Goal: Task Accomplishment & Management: Manage account settings

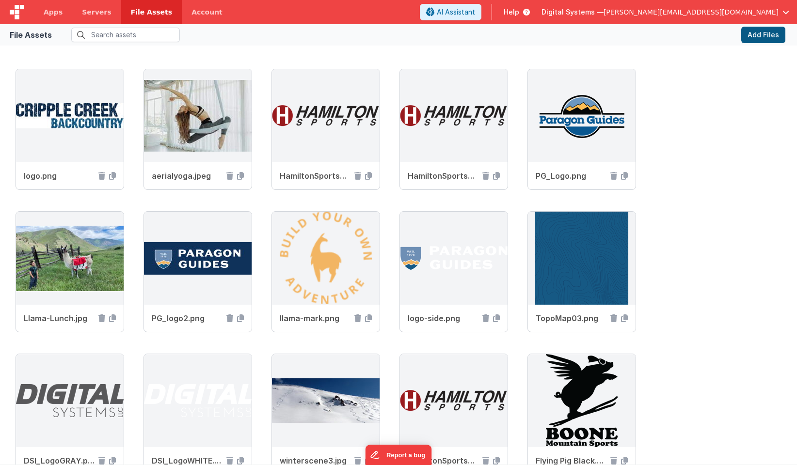
scroll to position [513, 0]
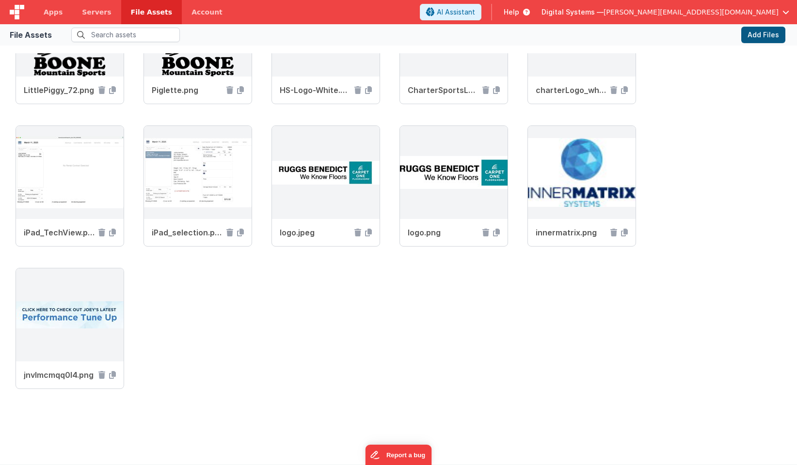
click at [755, 33] on button "Add Files" at bounding box center [763, 35] width 44 height 16
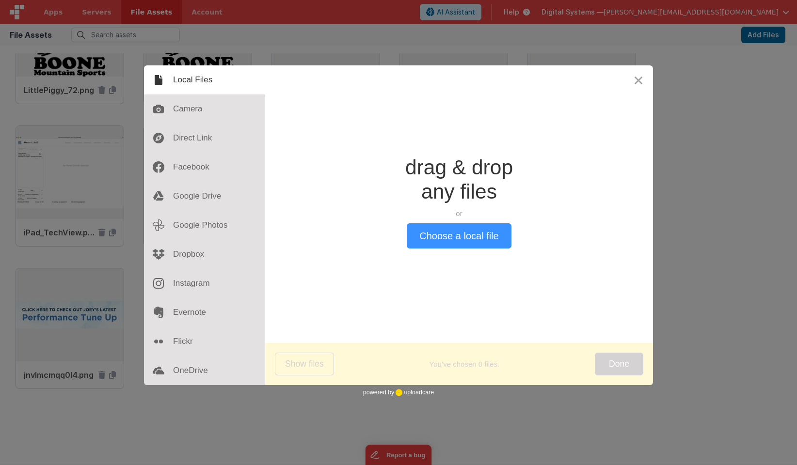
click at [452, 238] on button "Choose a local file" at bounding box center [459, 235] width 104 height 25
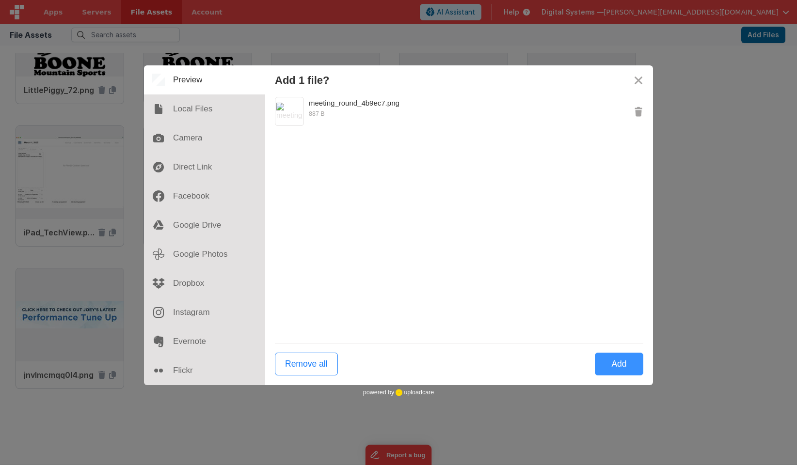
click at [611, 364] on button "Add" at bounding box center [619, 364] width 48 height 23
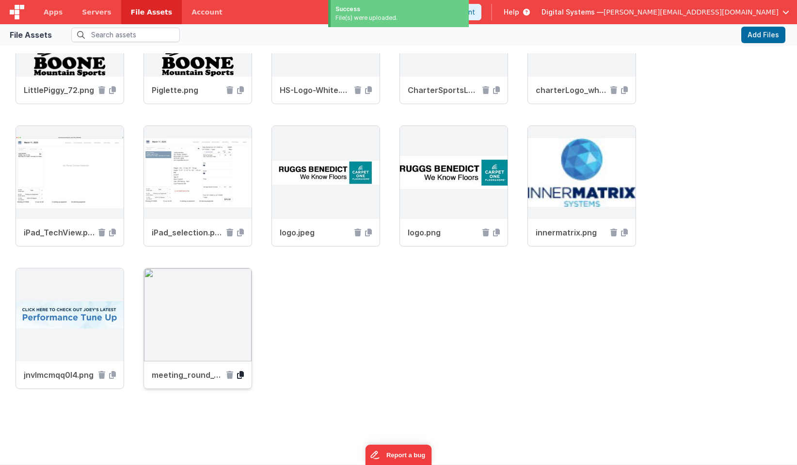
click at [239, 377] on icon at bounding box center [240, 375] width 7 height 8
click at [229, 377] on icon at bounding box center [229, 375] width 7 height 8
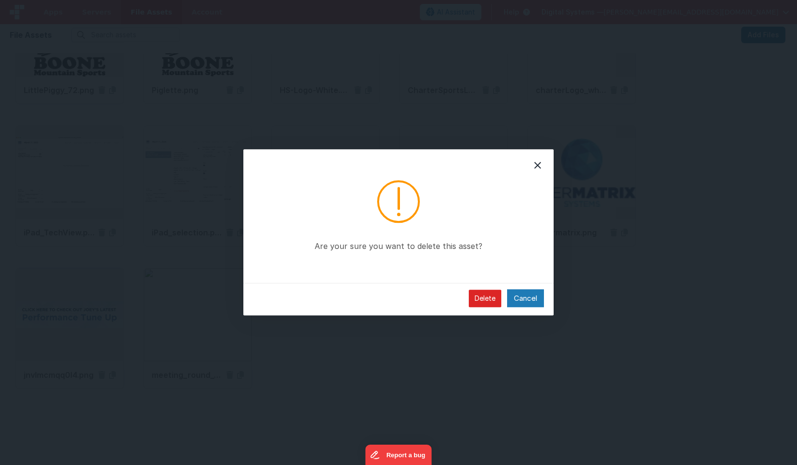
click at [484, 297] on button "Delete" at bounding box center [485, 298] width 32 height 17
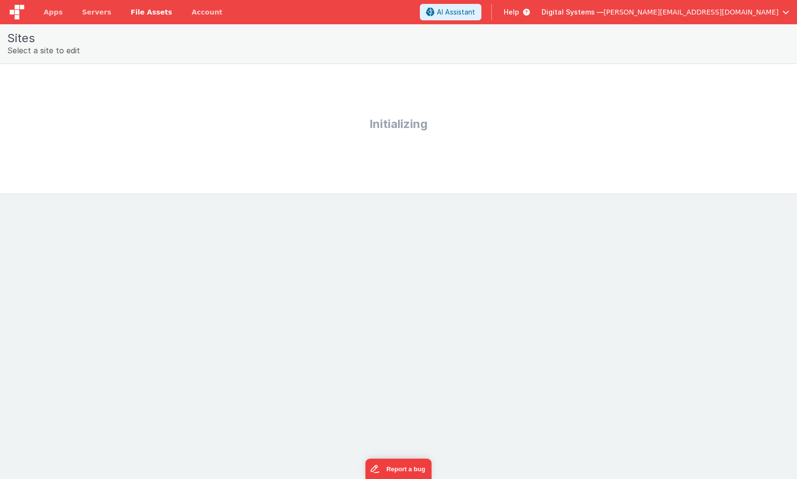
click at [141, 16] on span "File Assets" at bounding box center [152, 12] width 42 height 10
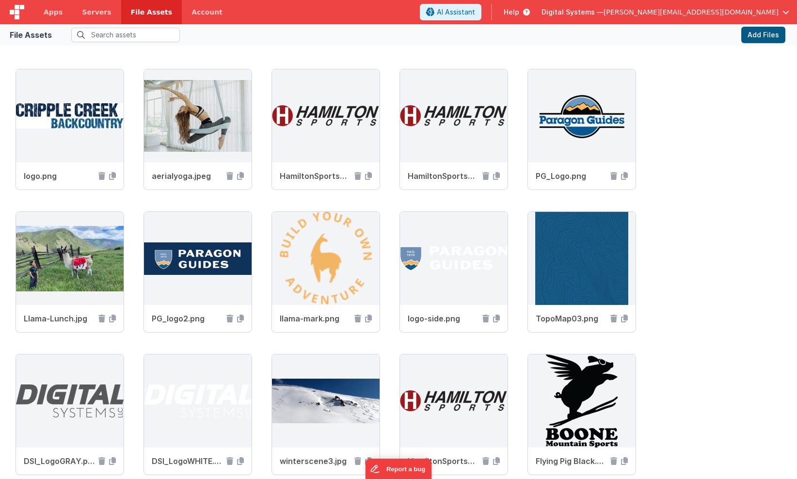
click at [754, 34] on button "Add Files" at bounding box center [763, 35] width 44 height 16
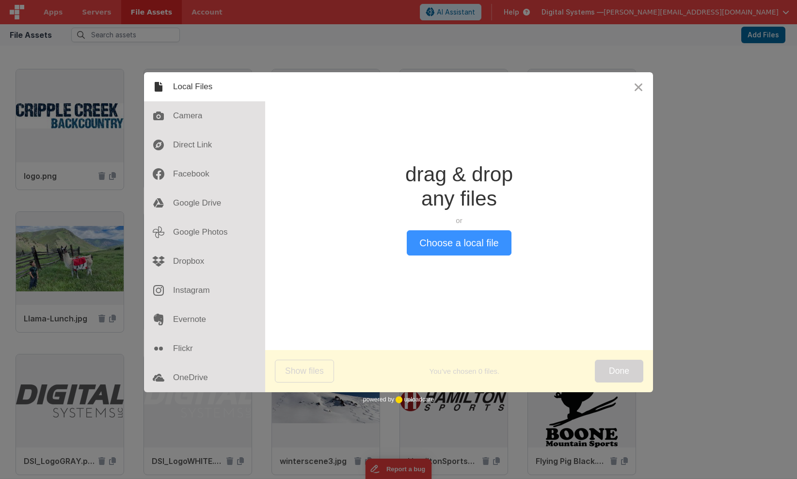
click at [423, 246] on button "Choose a local file" at bounding box center [459, 242] width 104 height 25
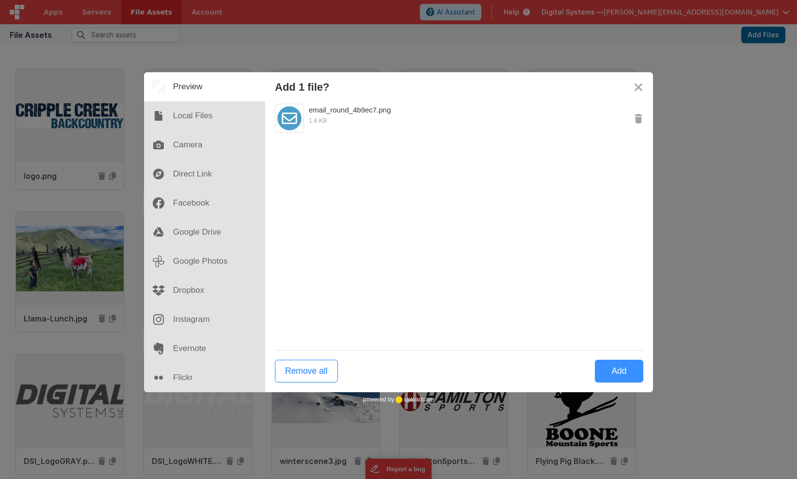
click at [612, 368] on button "Add" at bounding box center [619, 371] width 48 height 23
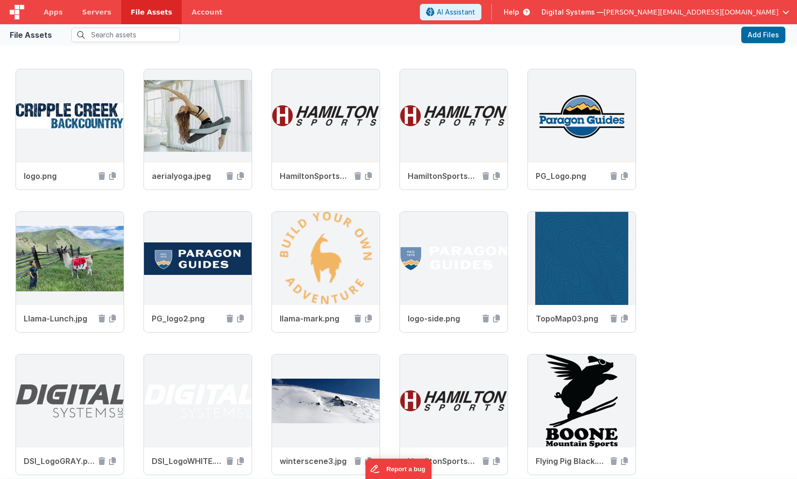
scroll to position [500, 0]
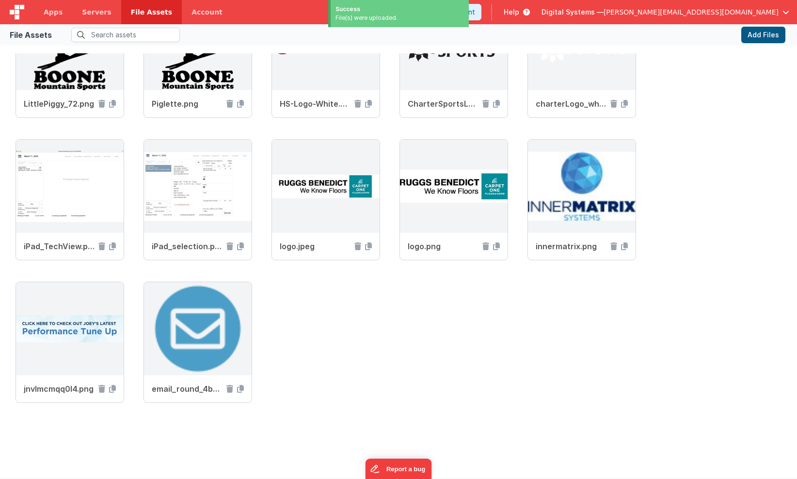
click at [751, 37] on button "Add Files" at bounding box center [763, 35] width 44 height 16
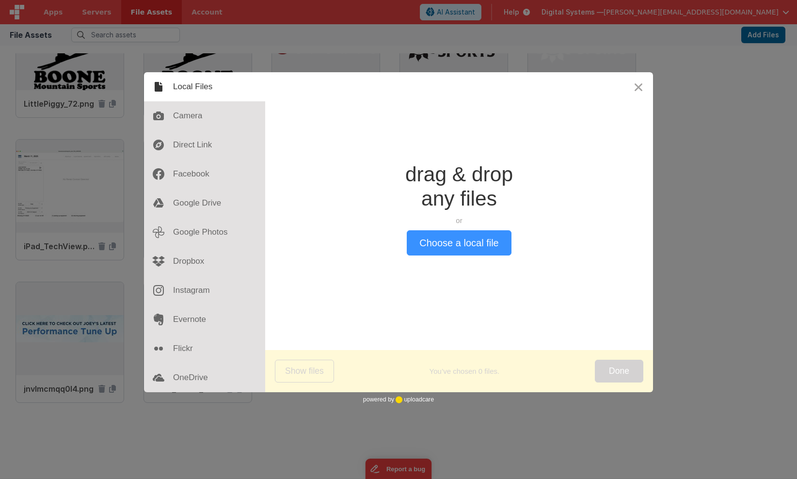
click at [501, 242] on button "Choose a local file" at bounding box center [459, 242] width 104 height 25
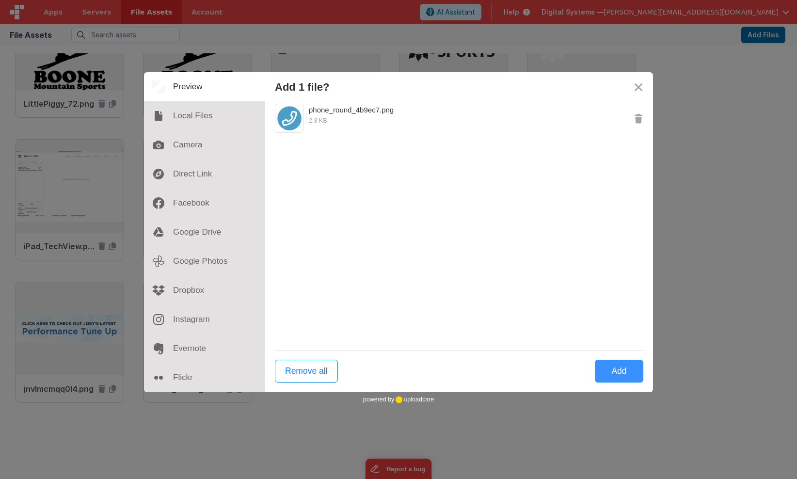
click at [621, 378] on button "Add" at bounding box center [619, 371] width 48 height 23
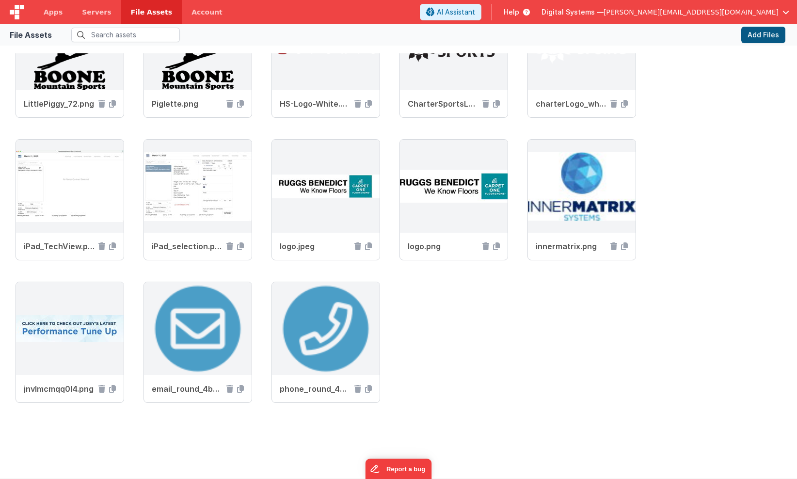
click at [749, 34] on button "Add Files" at bounding box center [763, 35] width 44 height 16
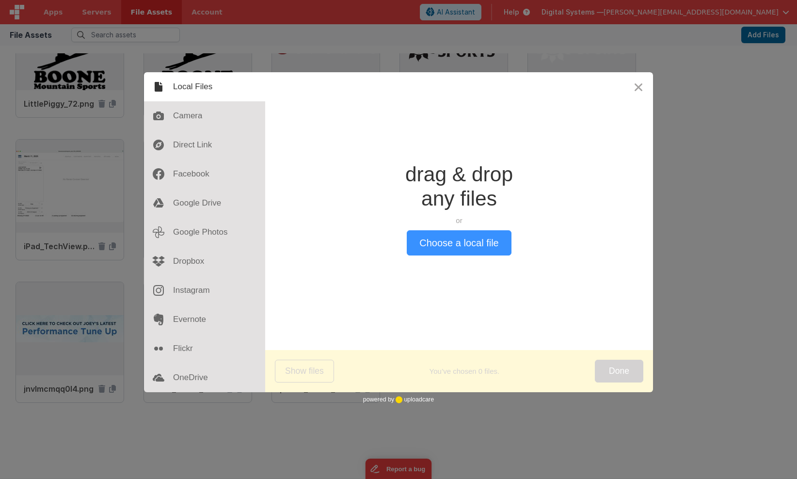
click at [482, 239] on button "Choose a local file" at bounding box center [459, 242] width 104 height 25
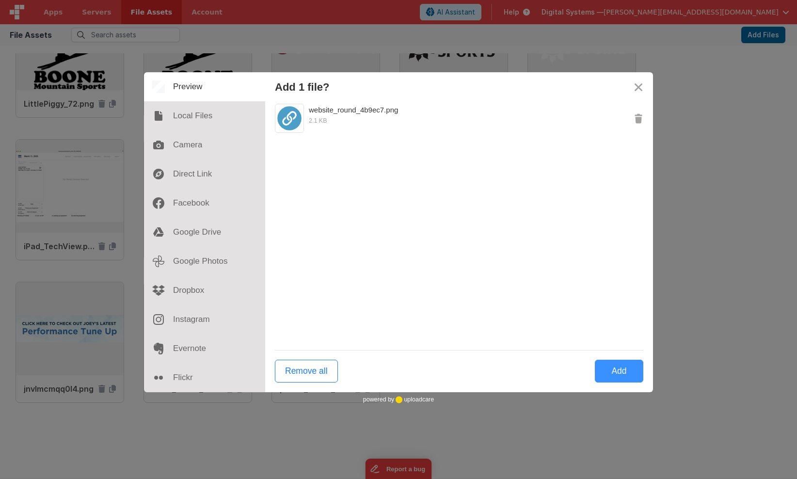
click at [621, 369] on button "Add" at bounding box center [619, 371] width 48 height 23
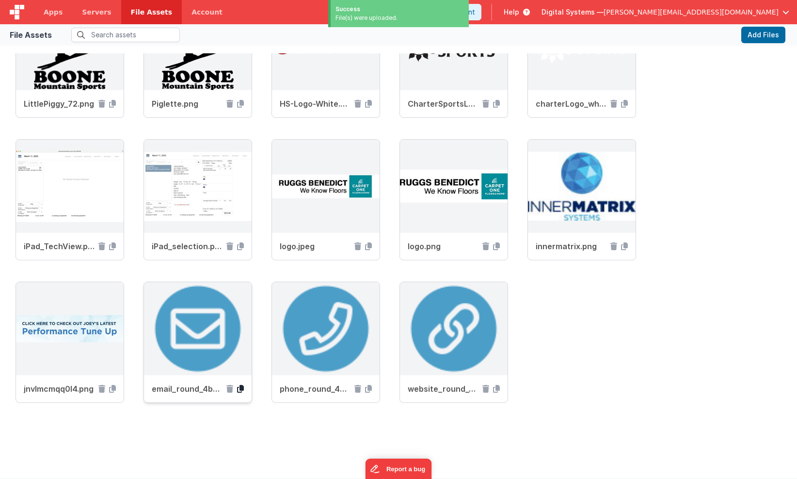
click at [241, 390] on icon at bounding box center [240, 389] width 7 height 8
click at [368, 390] on icon at bounding box center [368, 389] width 7 height 8
click at [495, 389] on icon at bounding box center [496, 389] width 7 height 8
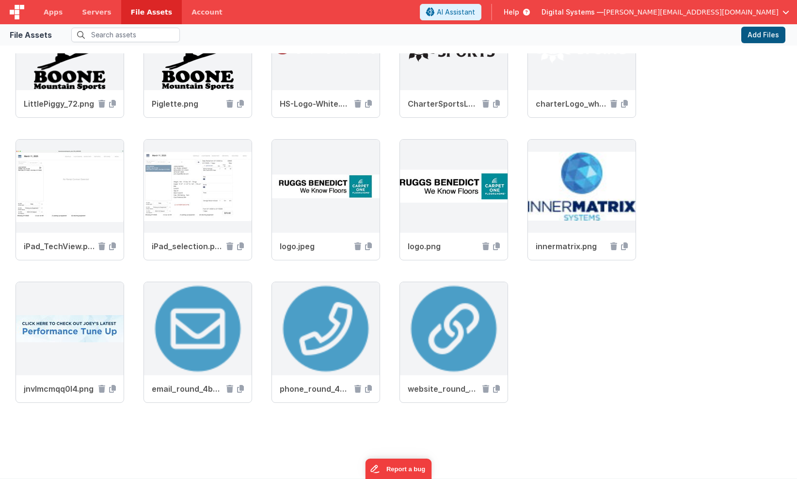
click at [765, 38] on button "Add Files" at bounding box center [763, 35] width 44 height 16
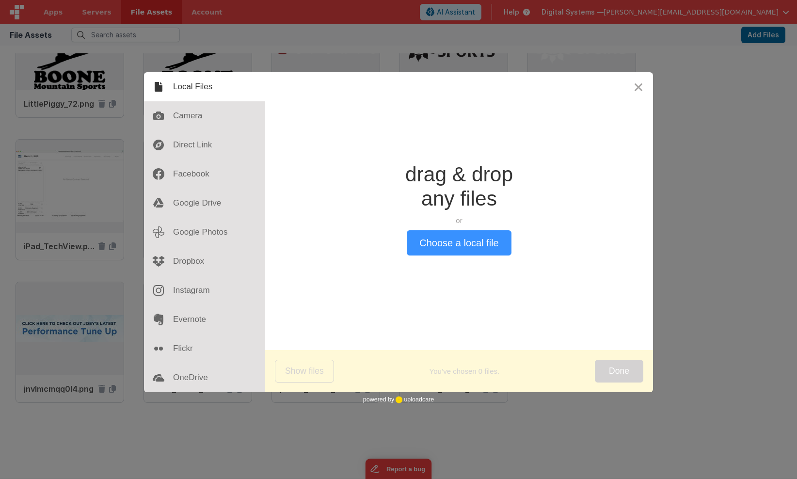
click at [457, 243] on button "Choose a local file" at bounding box center [459, 242] width 104 height 25
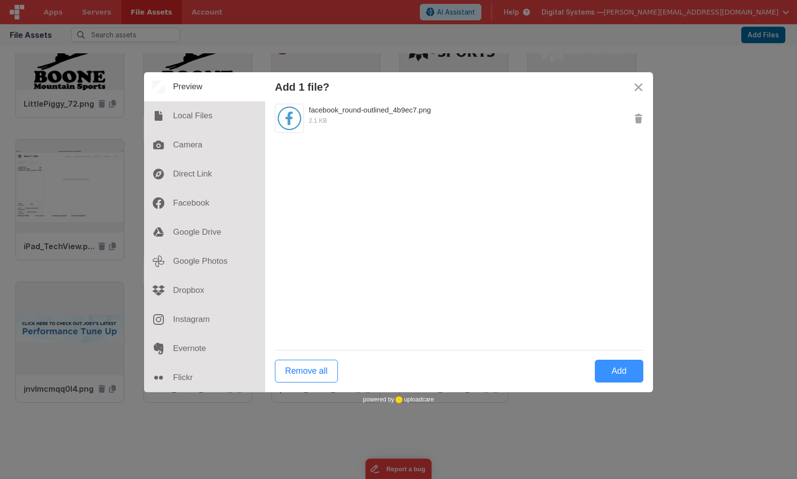
click at [621, 366] on button "Add" at bounding box center [619, 371] width 48 height 23
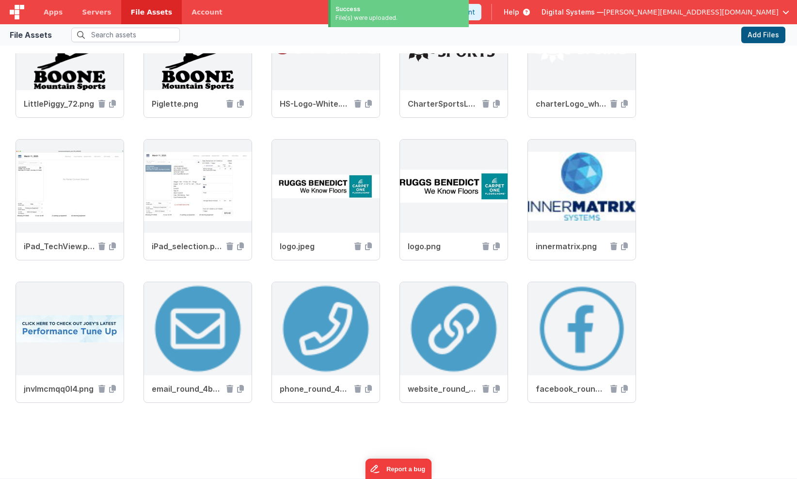
click at [757, 38] on button "Add Files" at bounding box center [763, 35] width 44 height 16
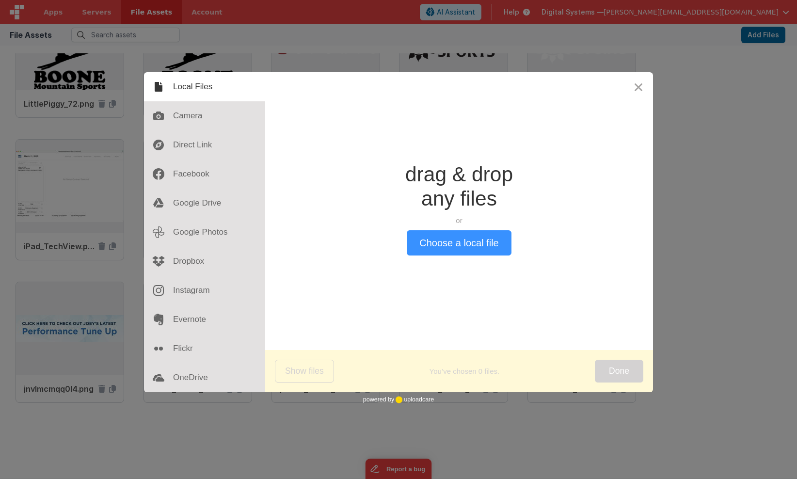
click at [458, 245] on button "Choose a local file" at bounding box center [459, 242] width 104 height 25
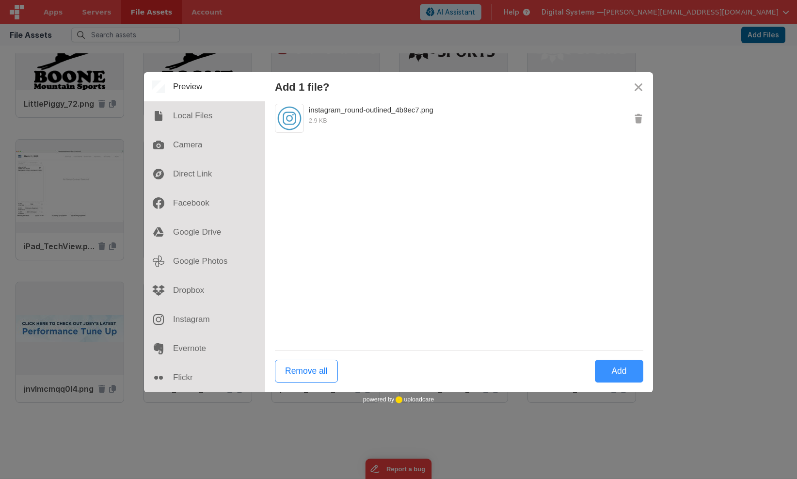
click at [618, 372] on button "Add" at bounding box center [619, 371] width 48 height 23
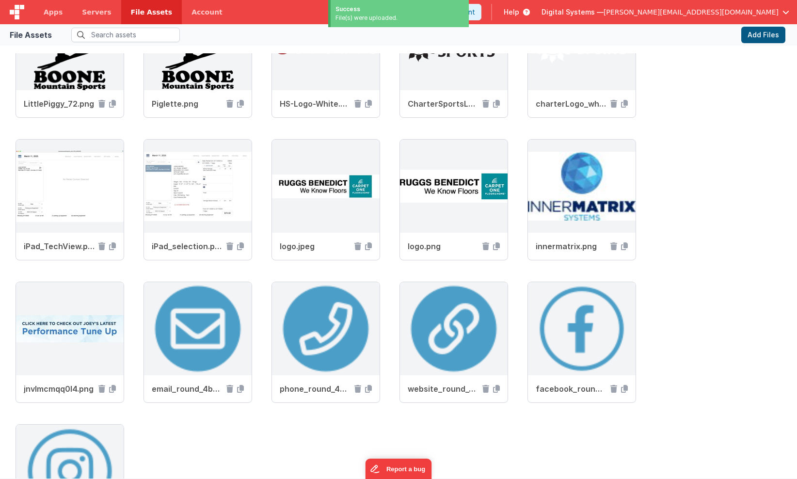
click at [751, 35] on button "Add Files" at bounding box center [763, 35] width 44 height 16
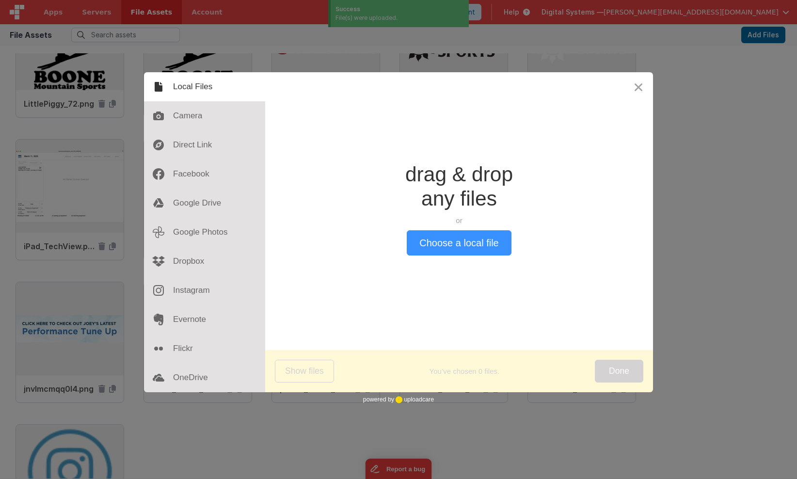
click at [452, 236] on button "Choose a local file" at bounding box center [459, 242] width 104 height 25
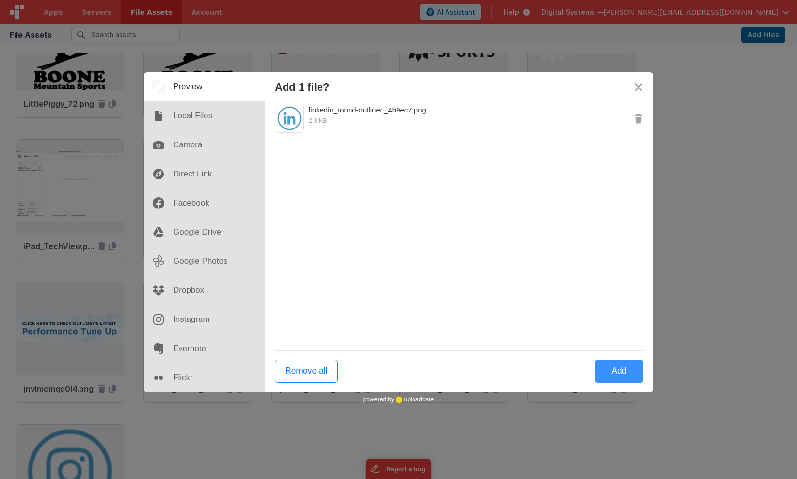
click at [624, 370] on button "Add" at bounding box center [619, 371] width 48 height 23
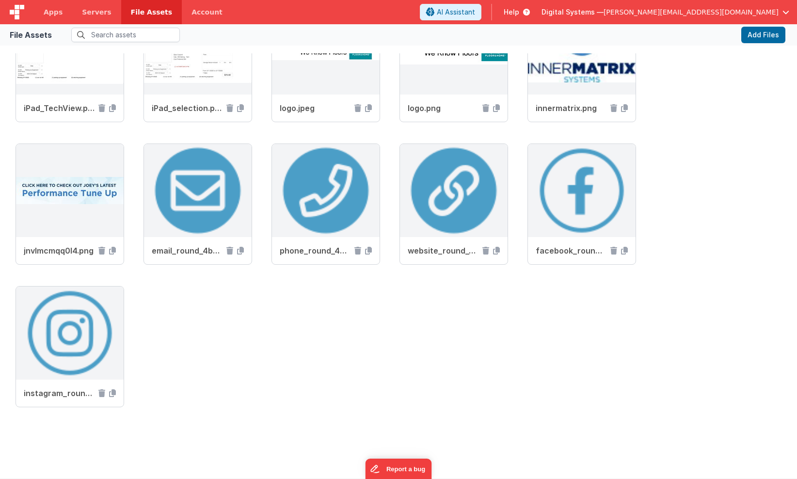
scroll to position [642, 0]
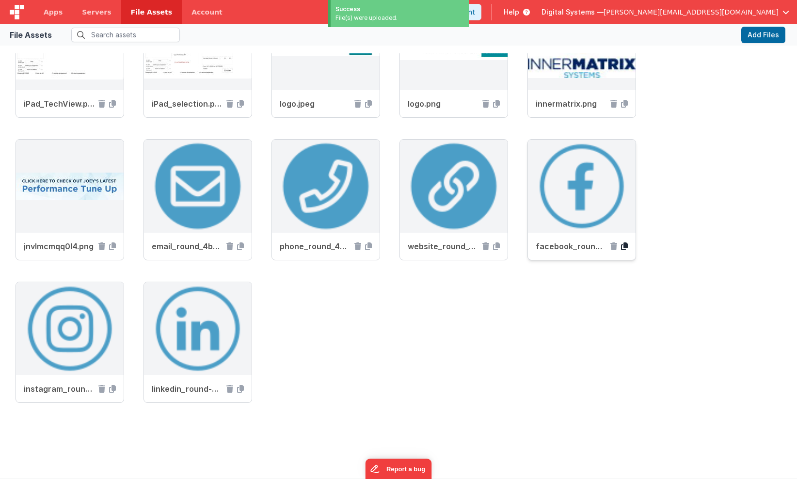
click at [624, 248] on icon at bounding box center [624, 246] width 7 height 8
click at [114, 390] on icon at bounding box center [112, 389] width 7 height 8
click at [243, 388] on icon at bounding box center [240, 389] width 7 height 8
